Goal: Navigation & Orientation: Find specific page/section

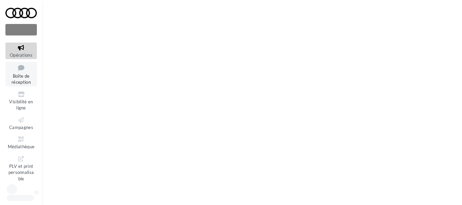
click at [23, 76] on span "Boîte de réception" at bounding box center [21, 79] width 19 height 12
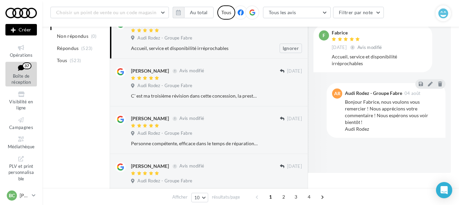
scroll to position [34, 0]
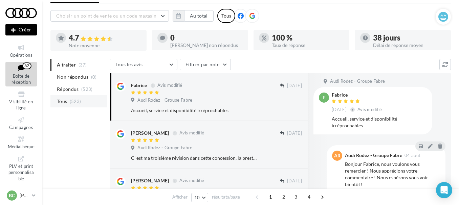
click at [71, 100] on span "(523)" at bounding box center [76, 101] width 12 height 5
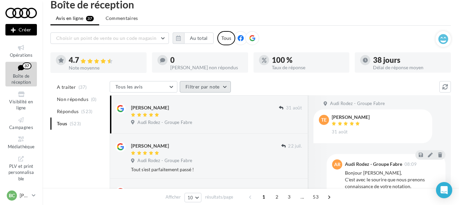
scroll to position [0, 0]
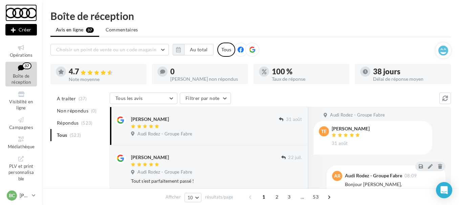
drag, startPoint x: 220, startPoint y: 0, endPoint x: 28, endPoint y: 11, distance: 191.4
click at [28, 11] on div at bounding box center [20, 12] width 31 height 17
